Goal: Information Seeking & Learning: Learn about a topic

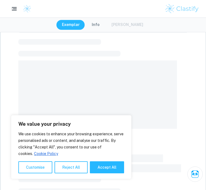
scroll to position [28, 0]
click at [105, 173] on button "Accept All" at bounding box center [107, 167] width 34 height 12
checkbox input "true"
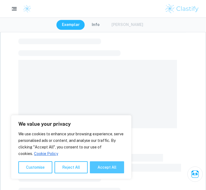
checkbox input "true"
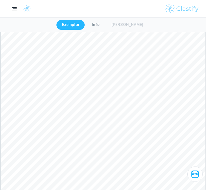
scroll to position [327, 0]
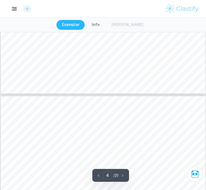
type input "5"
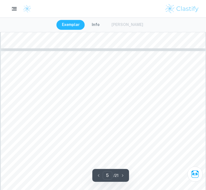
scroll to position [1123, 0]
